Goal: Task Accomplishment & Management: Manage account settings

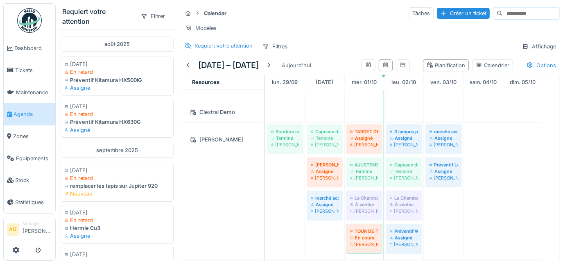
scroll to position [74, 0]
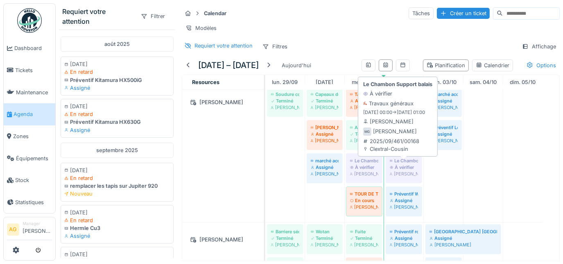
click at [401, 174] on div "Maxime Gogel" at bounding box center [404, 173] width 28 height 7
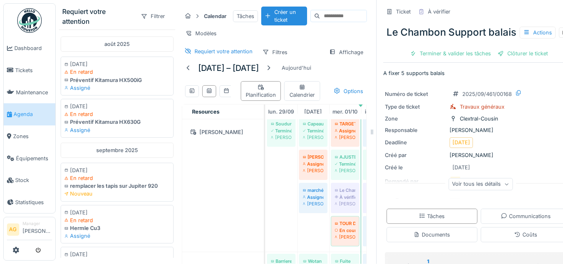
click at [485, 190] on div "Voir tous les détails" at bounding box center [481, 184] width 64 height 12
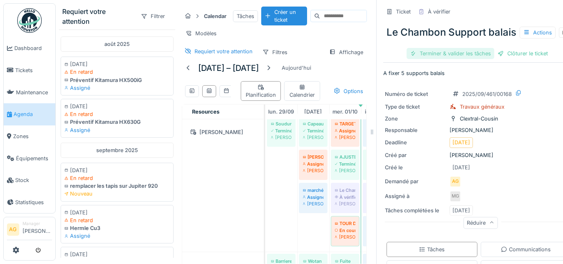
click at [462, 59] on div "Terminer & valider les tâches" at bounding box center [451, 53] width 88 height 11
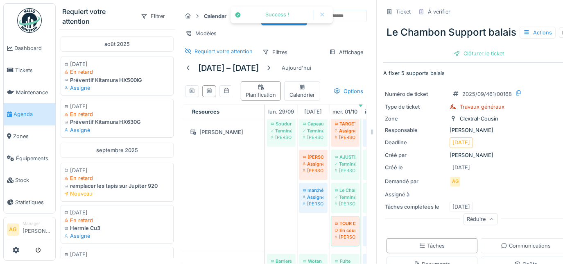
click at [462, 59] on div "Clôturer le ticket" at bounding box center [479, 53] width 57 height 11
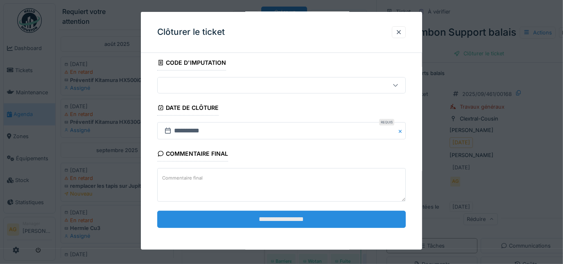
scroll to position [5, 0]
click at [258, 211] on input "**********" at bounding box center [281, 219] width 249 height 17
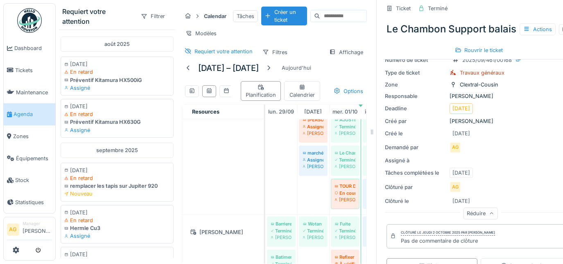
scroll to position [0, 0]
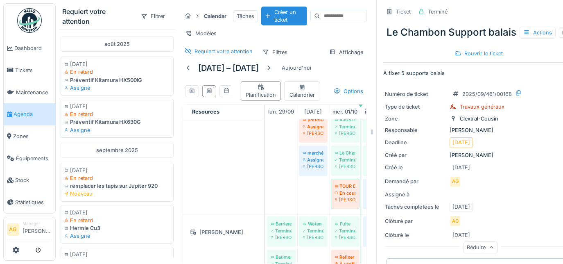
click at [34, 112] on span "Agenda" at bounding box center [33, 114] width 39 height 8
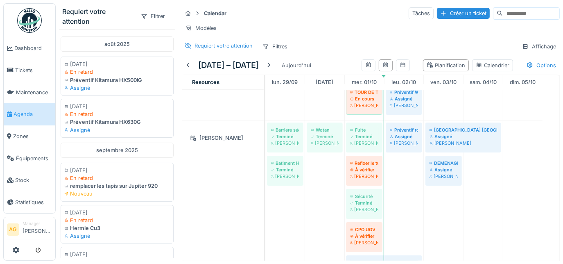
scroll to position [186, 0]
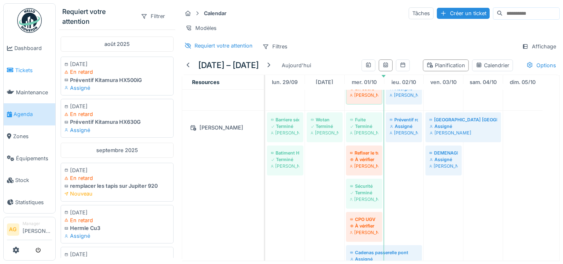
click at [29, 64] on link "Tickets" at bounding box center [30, 70] width 52 height 22
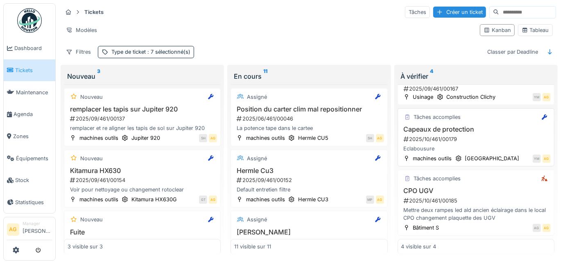
scroll to position [7, 0]
click at [470, 197] on div "2025/10/461/00185" at bounding box center [477, 201] width 148 height 8
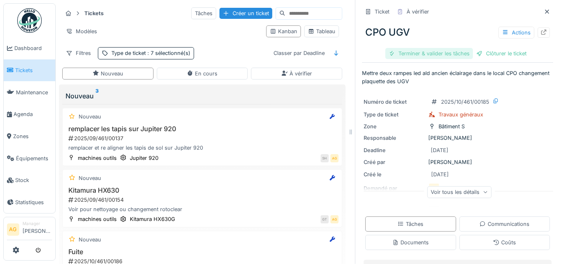
click at [447, 55] on div "Terminer & valider les tâches" at bounding box center [429, 53] width 88 height 11
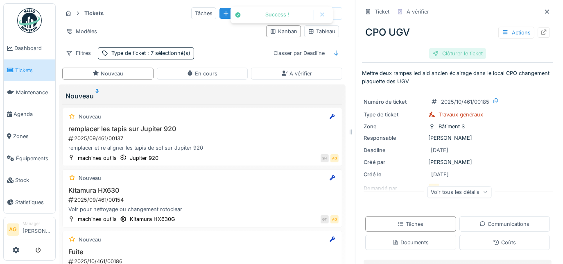
click at [461, 53] on div "Clôturer le ticket" at bounding box center [457, 53] width 57 height 11
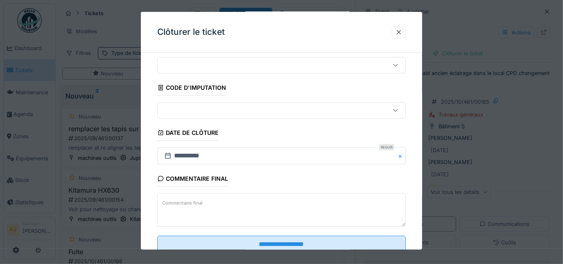
scroll to position [50, 0]
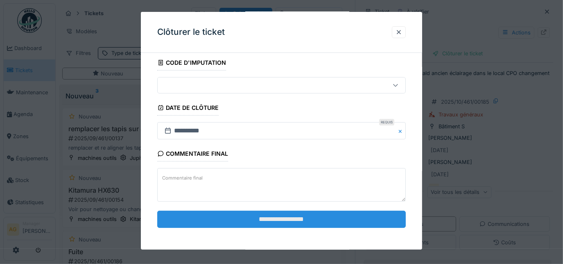
click at [302, 218] on input "**********" at bounding box center [281, 219] width 249 height 17
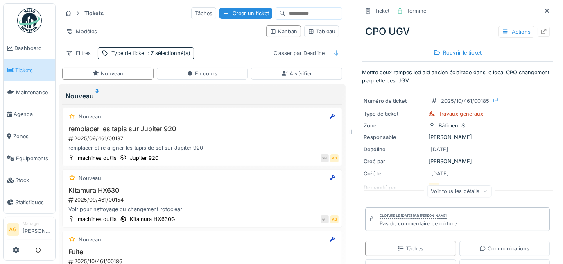
scroll to position [0, 0]
click at [544, 11] on icon at bounding box center [547, 11] width 7 height 5
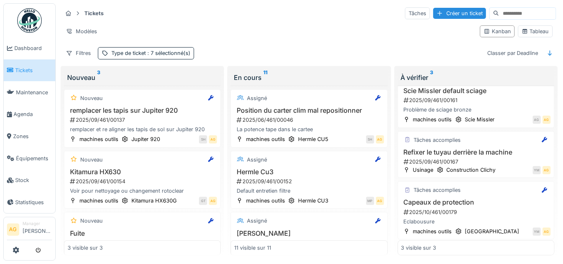
scroll to position [25, 0]
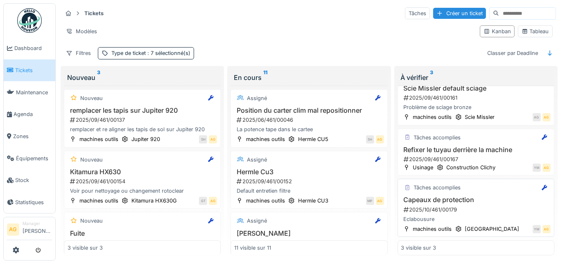
click at [482, 206] on div "2025/10/461/00179" at bounding box center [477, 210] width 148 height 8
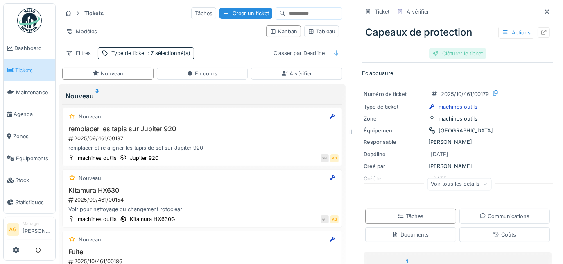
click at [452, 57] on div "Clôturer le ticket" at bounding box center [457, 53] width 57 height 11
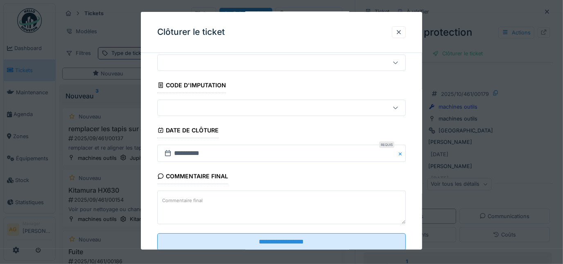
scroll to position [50, 0]
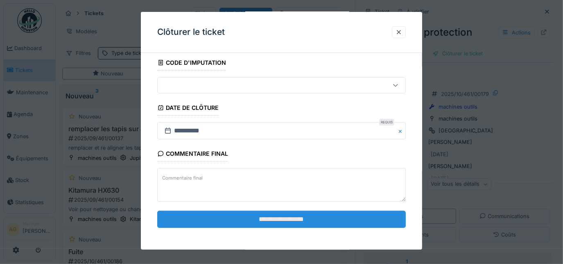
click at [302, 218] on input "**********" at bounding box center [281, 219] width 249 height 17
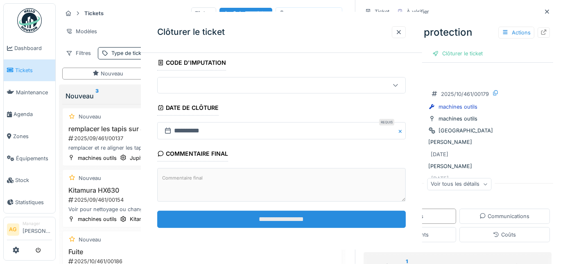
scroll to position [0, 0]
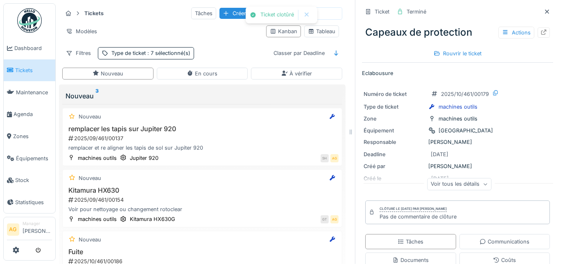
click at [544, 14] on icon at bounding box center [547, 11] width 7 height 5
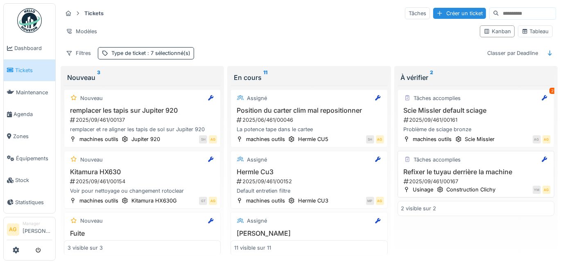
click at [475, 169] on h3 "Refixer le tuyau derrière la machine" at bounding box center [476, 172] width 150 height 8
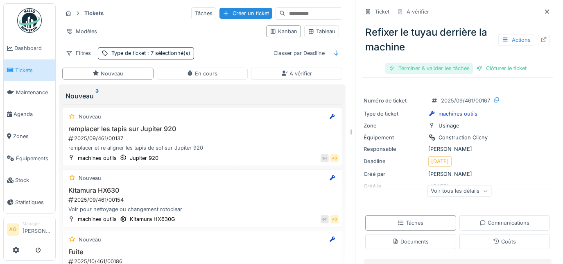
click at [452, 68] on div "Terminer & valider les tâches" at bounding box center [429, 68] width 88 height 11
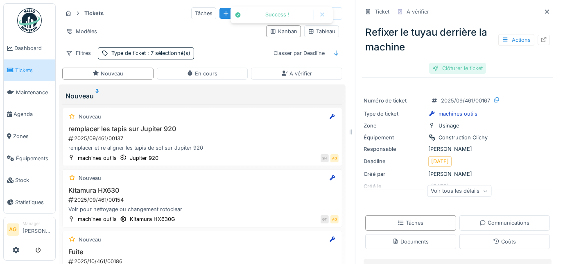
click at [469, 67] on div "Clôturer le ticket" at bounding box center [457, 68] width 57 height 11
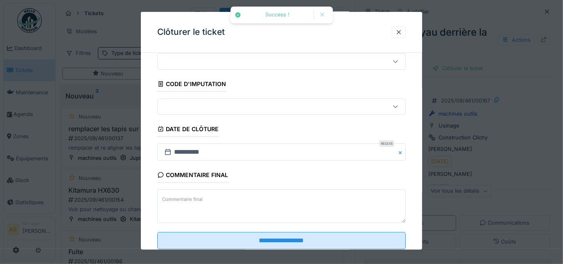
scroll to position [50, 0]
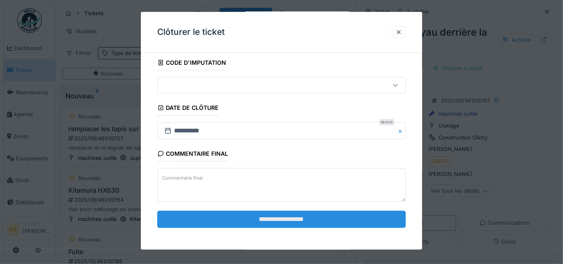
click at [305, 216] on input "**********" at bounding box center [281, 219] width 249 height 17
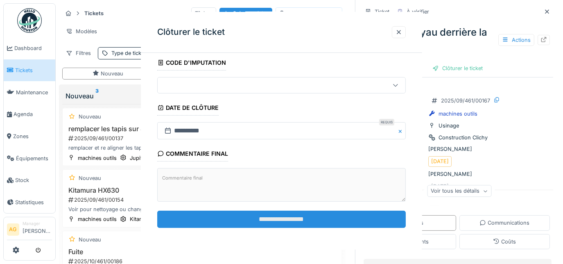
scroll to position [0, 0]
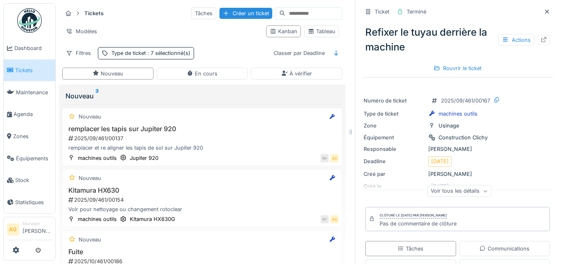
click at [545, 12] on icon at bounding box center [547, 11] width 4 height 4
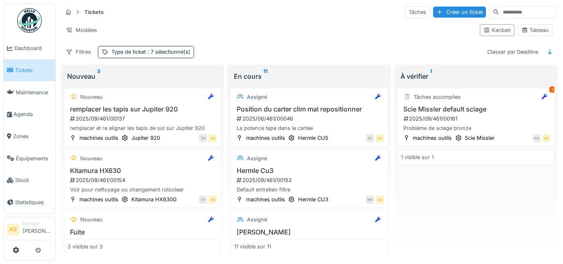
scroll to position [7, 0]
click at [475, 107] on div "Scie Missler default sciage 2025/09/461/00161 Problème de sciage bronze" at bounding box center [476, 118] width 150 height 27
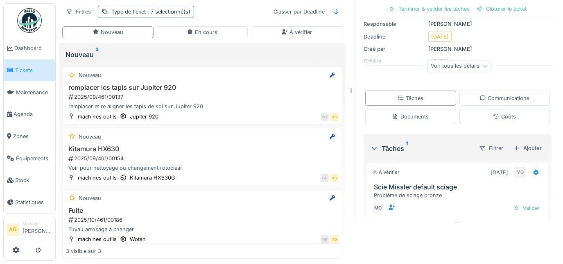
scroll to position [111, 0]
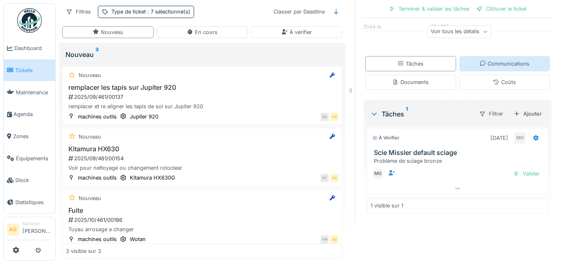
click at [486, 60] on div "Communications" at bounding box center [505, 64] width 50 height 8
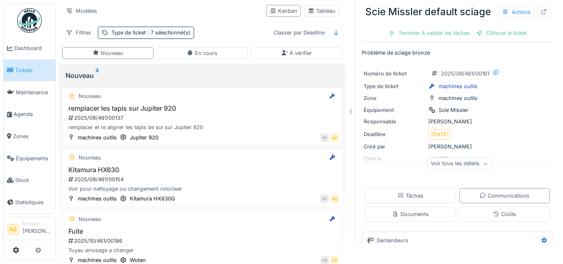
scroll to position [0, 0]
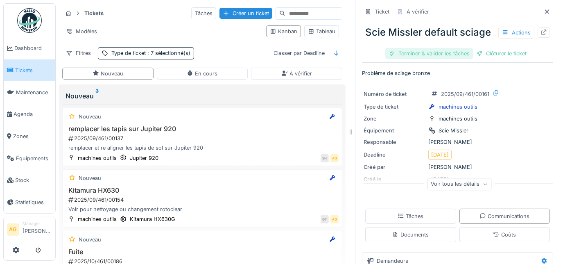
click at [431, 48] on div "Terminer & valider les tâches" at bounding box center [429, 53] width 88 height 11
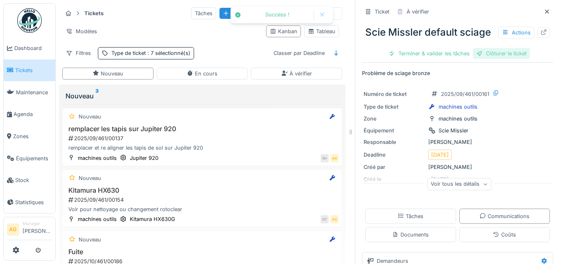
scroll to position [11, 0]
click at [440, 48] on div "Clôturer le ticket" at bounding box center [457, 53] width 57 height 11
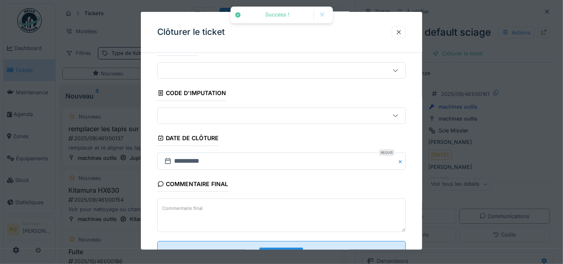
scroll to position [50, 0]
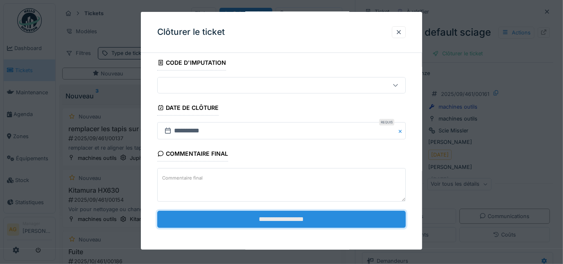
click at [272, 218] on input "**********" at bounding box center [281, 219] width 249 height 17
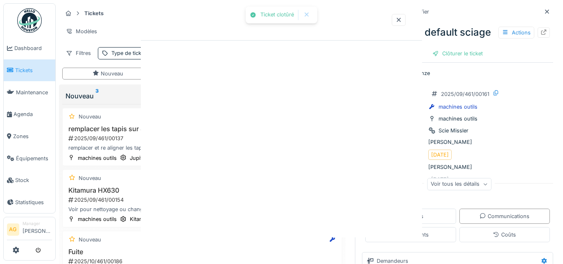
scroll to position [0, 0]
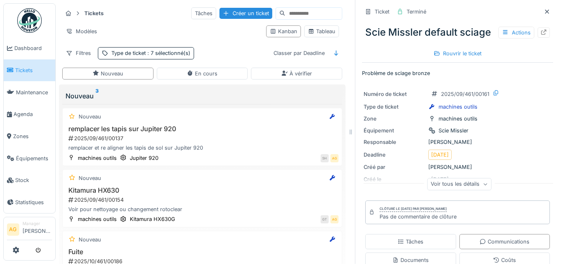
click at [22, 66] on span "Tickets" at bounding box center [33, 70] width 37 height 8
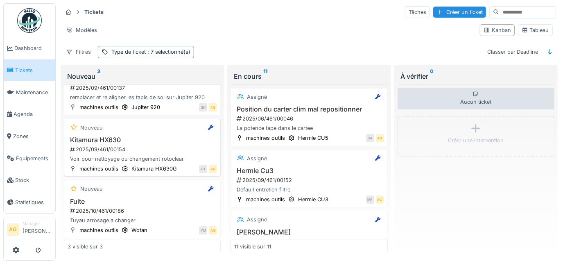
scroll to position [7, 0]
click at [140, 207] on div "Fuite 2025/10/461/00186 Tuyau arrosage a changer" at bounding box center [143, 210] width 150 height 27
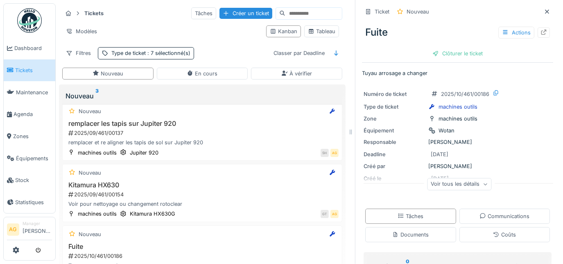
click at [9, 73] on li "Tickets" at bounding box center [29, 70] width 45 height 8
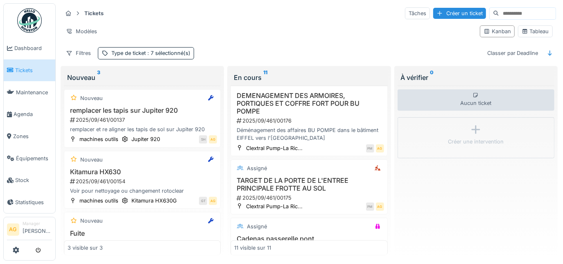
scroll to position [298, 0]
